Goal: Find specific page/section: Find specific page/section

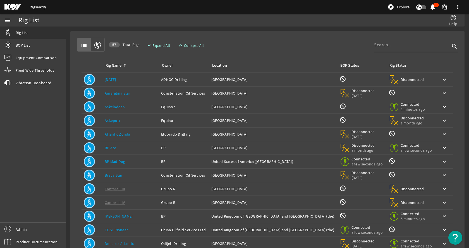
click at [271, 35] on mat-card "list 57 Total Rigs expand_more Expand All expand_less Collapse All search Rig N…" at bounding box center [267, 168] width 394 height 274
click at [264, 46] on div "list 57 Total Rigs expand_more Expand All expand_less Collapse All search" at bounding box center [267, 45] width 380 height 14
click at [236, 34] on mat-card "list 57 Total Rigs expand_more Expand All expand_less Collapse All search Rig N…" at bounding box center [267, 168] width 394 height 274
click at [245, 34] on mat-card "list 57 Total Rigs expand_more Expand All expand_less Collapse All search Rig N…" at bounding box center [267, 168] width 394 height 274
click at [236, 36] on div "list 57 Total Rigs expand_more Expand All expand_less Collapse All search Rig N…" at bounding box center [267, 167] width 385 height 265
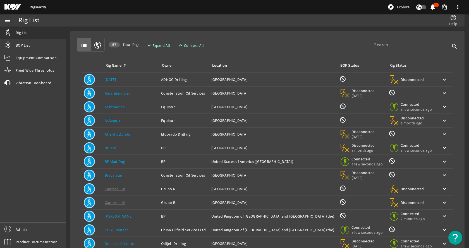
click at [236, 36] on div "list 57 Total Rigs expand_more Expand All expand_less Collapse All search Rig N…" at bounding box center [267, 167] width 385 height 265
click at [236, 37] on div "list 57 Total Rigs expand_more Expand All expand_less Collapse All search Rig N…" at bounding box center [267, 167] width 385 height 265
click at [234, 47] on div "list 57 Total Rigs expand_more Expand All expand_less Collapse All search" at bounding box center [267, 45] width 380 height 14
click at [236, 33] on mat-card "list 57 Total Rigs expand_more Expand All expand_less Collapse All search Rig N…" at bounding box center [267, 168] width 394 height 274
click at [233, 45] on div "list 57 Total Rigs expand_more Expand All expand_less Collapse All search" at bounding box center [267, 45] width 380 height 14
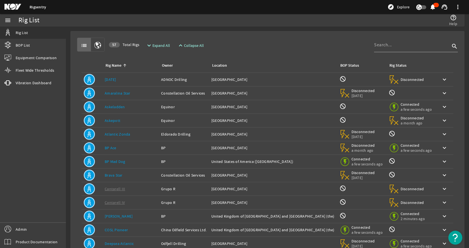
click at [235, 35] on mat-card "list 57 Total Rigs expand_more Expand All expand_less Collapse All search Rig N…" at bounding box center [267, 168] width 394 height 274
click at [232, 46] on div "list 57 Total Rigs expand_more Expand All expand_less Collapse All search" at bounding box center [267, 45] width 380 height 14
click at [234, 35] on mat-card "list 57 Total Rigs expand_more Expand All expand_less Collapse All search Rig N…" at bounding box center [267, 168] width 394 height 274
click at [232, 37] on div "list 57 Total Rigs expand_more Expand All expand_less Collapse All search Rig N…" at bounding box center [267, 167] width 385 height 265
click at [233, 46] on div "list 57 Total Rigs expand_more Expand All expand_less Collapse All search" at bounding box center [267, 45] width 380 height 14
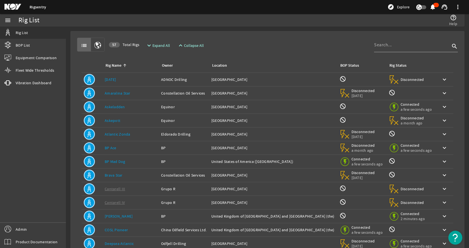
click at [231, 45] on div "list 57 Total Rigs expand_more Expand All expand_less Collapse All search" at bounding box center [267, 45] width 380 height 14
click at [232, 44] on div "list 57 Total Rigs expand_more Expand All expand_less Collapse All search" at bounding box center [267, 45] width 380 height 14
